Goal: Task Accomplishment & Management: Manage account settings

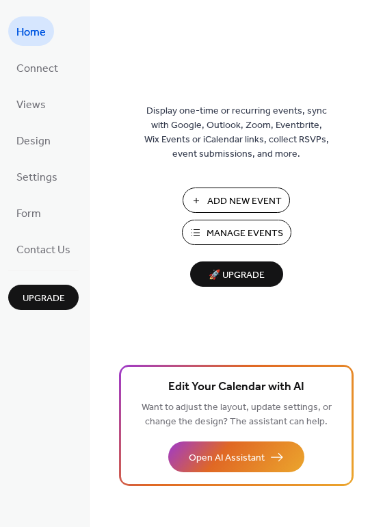
click at [262, 235] on span "Manage Events" at bounding box center [245, 234] width 77 height 14
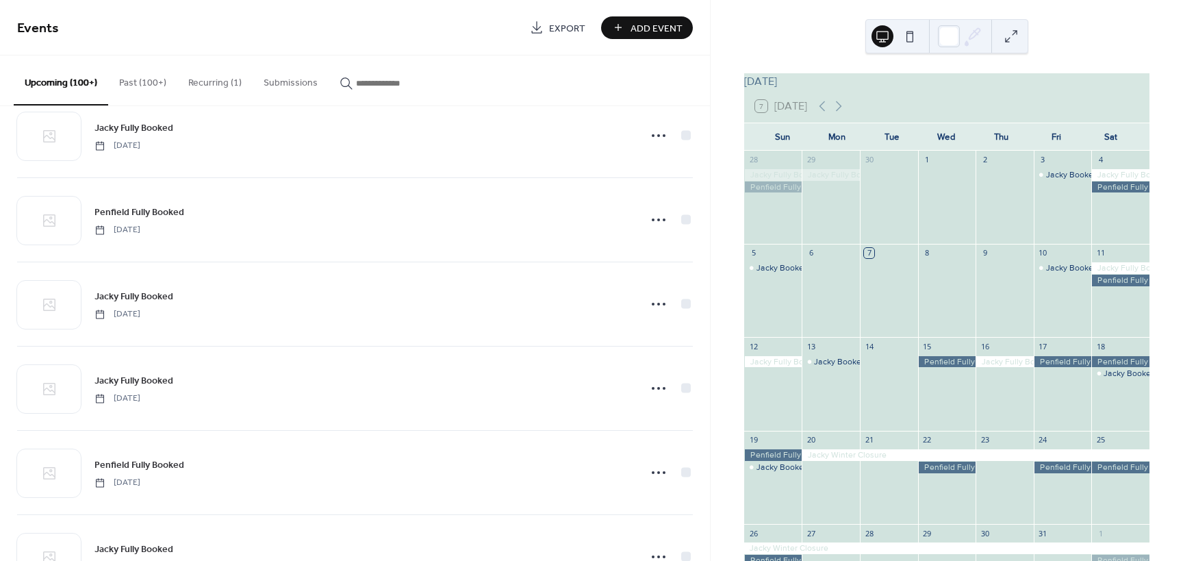
scroll to position [11285, 0]
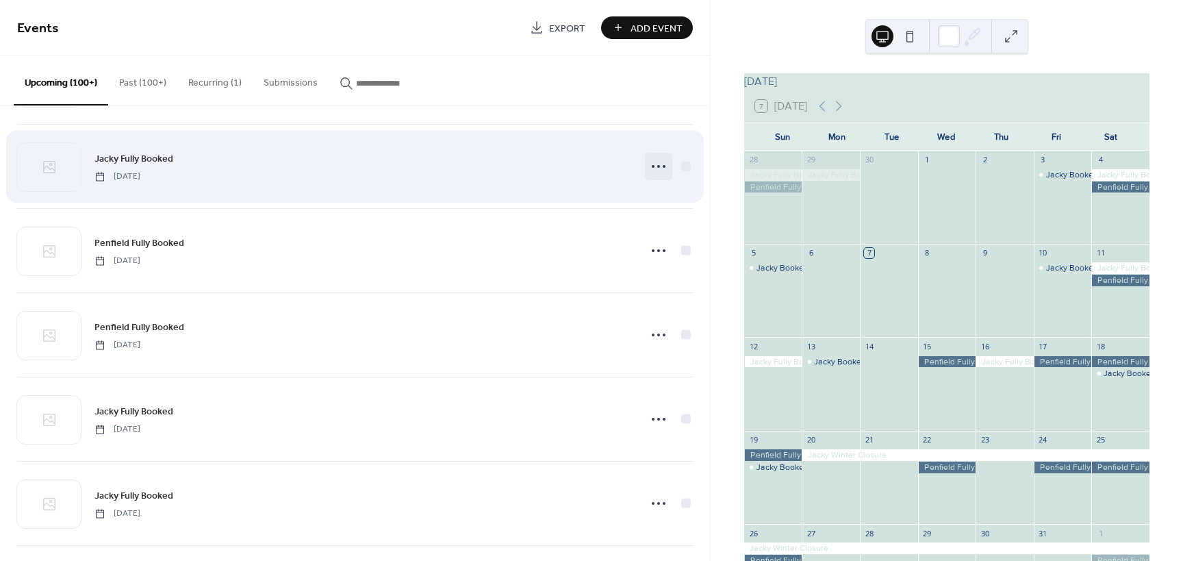
click at [661, 163] on icon at bounding box center [659, 166] width 22 height 22
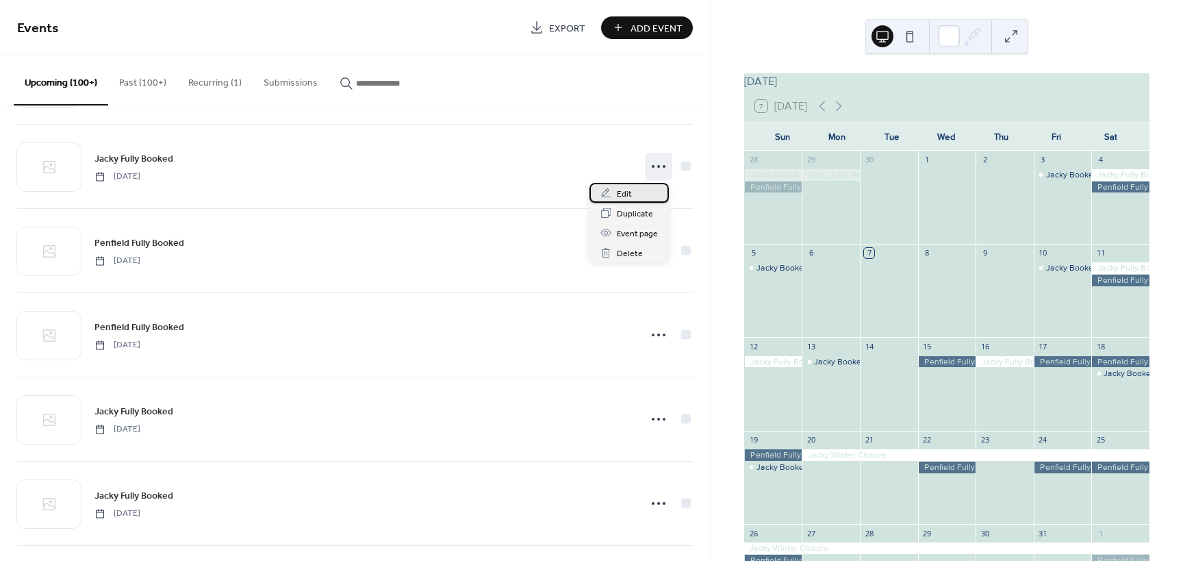
click at [624, 198] on span "Edit" at bounding box center [624, 194] width 15 height 14
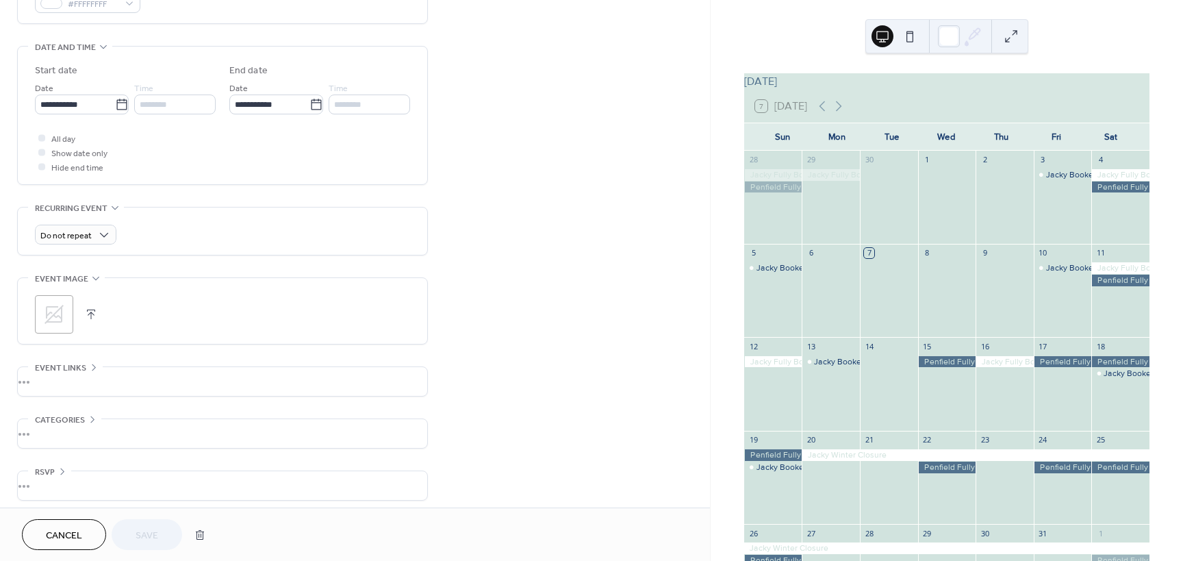
scroll to position [407, 0]
click at [115, 91] on icon at bounding box center [122, 98] width 14 height 14
click at [114, 90] on input "**********" at bounding box center [75, 98] width 80 height 20
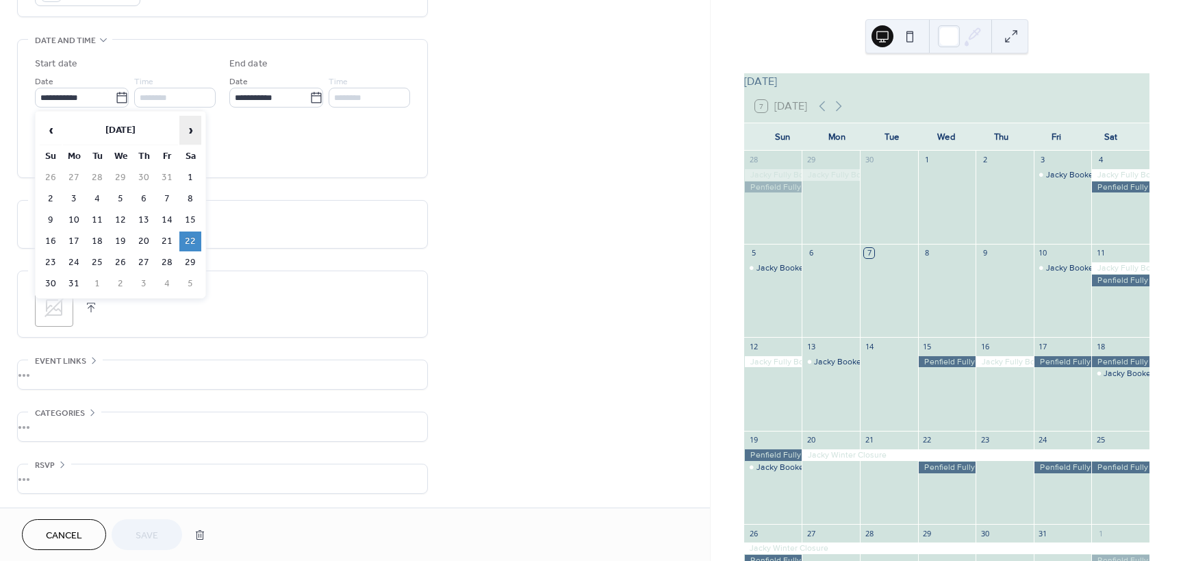
click at [195, 131] on span "›" at bounding box center [190, 129] width 21 height 27
click at [49, 127] on span "‹" at bounding box center [50, 129] width 21 height 27
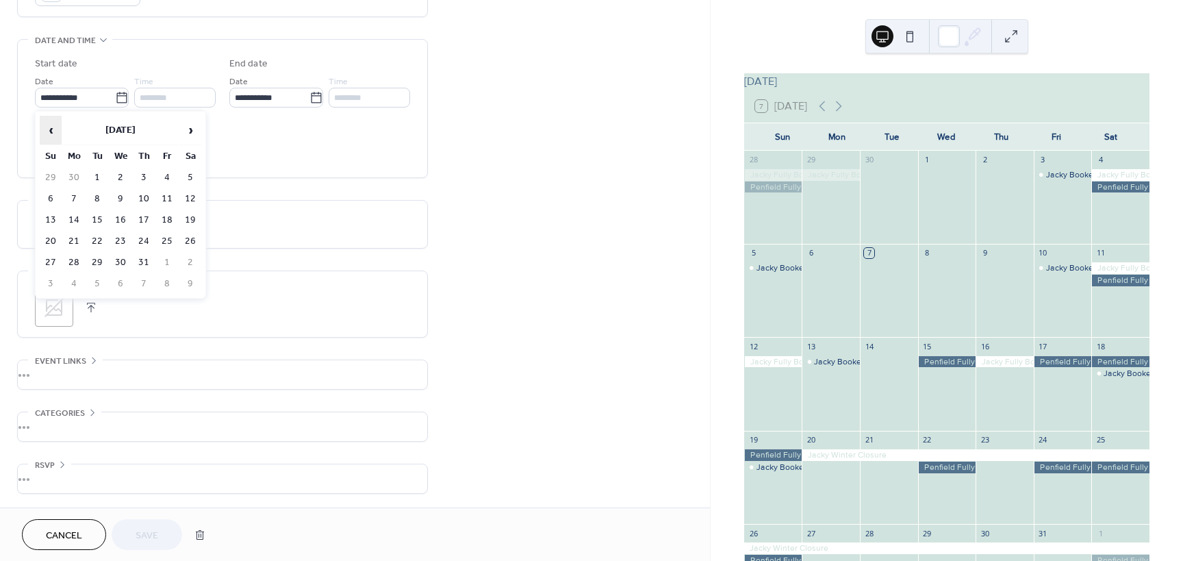
click at [49, 127] on span "‹" at bounding box center [50, 129] width 21 height 27
click at [191, 221] on td "17" at bounding box center [190, 220] width 22 height 20
type input "**********"
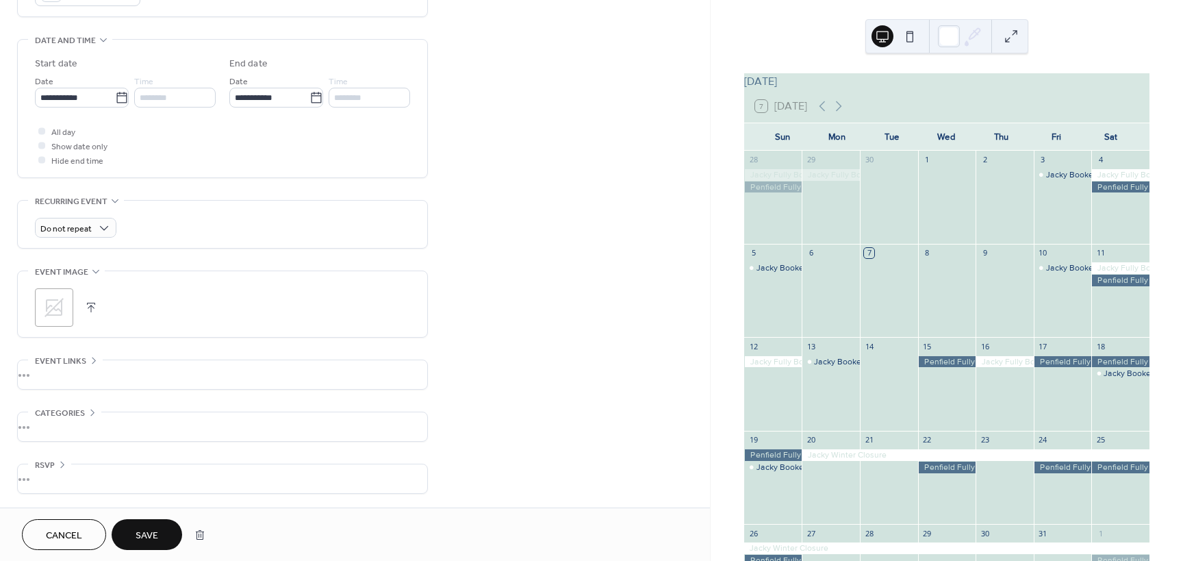
click at [146, 536] on span "Save" at bounding box center [147, 535] width 23 height 14
